Goal: Communication & Community: Participate in discussion

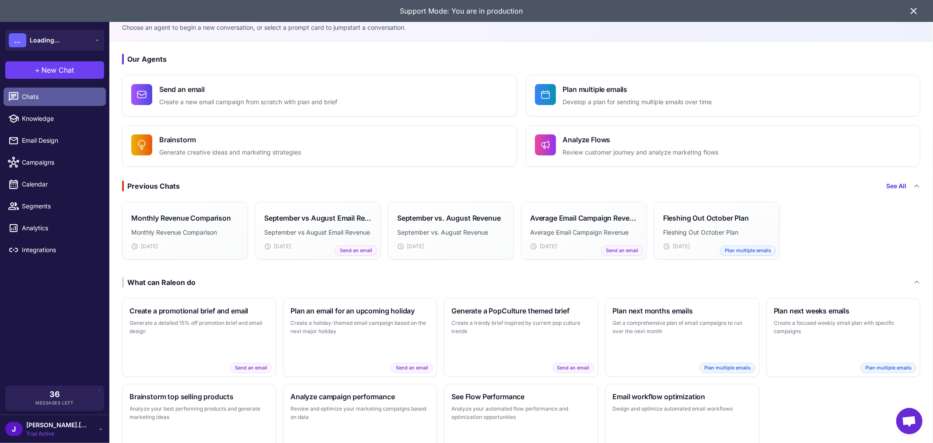
click at [44, 92] on span "Chats" at bounding box center [60, 97] width 77 height 10
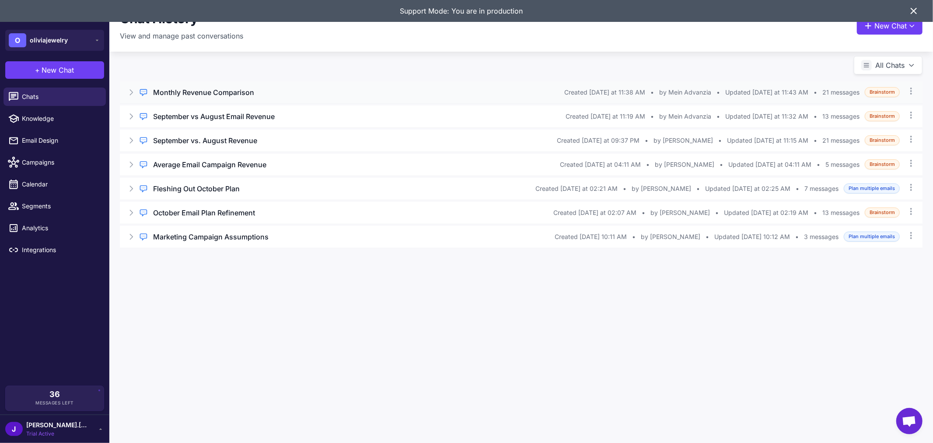
click at [216, 89] on h3 "Monthly Revenue Comparison" at bounding box center [203, 92] width 101 height 11
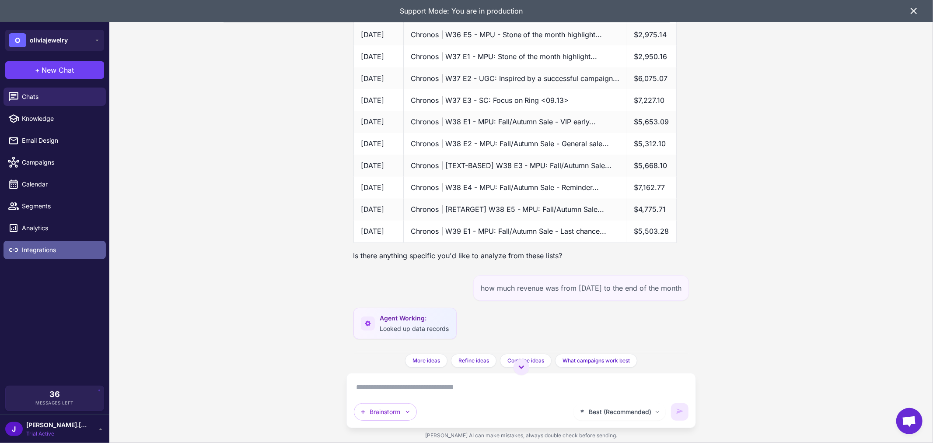
scroll to position [1197, 0]
